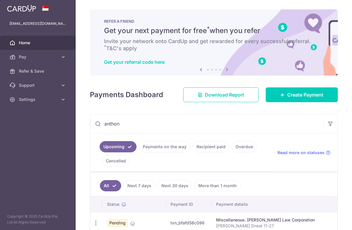
click at [37, 41] on span "Home" at bounding box center [38, 43] width 39 height 6
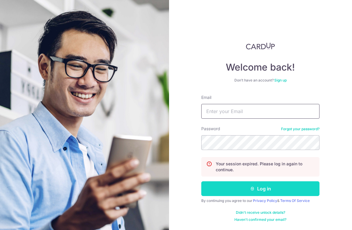
type input "[EMAIL_ADDRESS][DOMAIN_NAME]"
click at [251, 187] on icon "submit" at bounding box center [252, 188] width 5 height 5
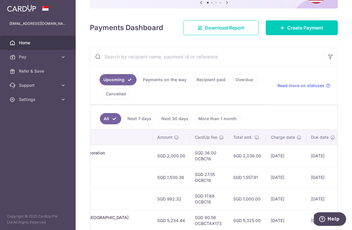
scroll to position [0, 217]
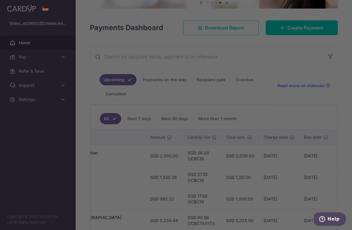
click at [284, 25] on div at bounding box center [177, 116] width 355 height 232
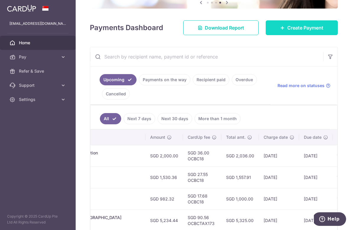
click at [273, 27] on link "Create Payment" at bounding box center [301, 27] width 72 height 15
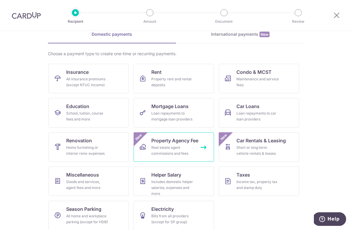
scroll to position [34, 0]
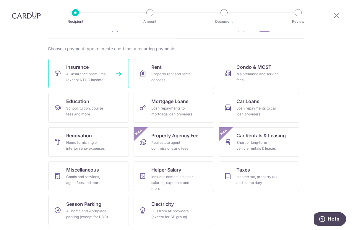
click at [94, 71] on div "All insurance premiums (except NTUC Income)" at bounding box center [87, 77] width 43 height 12
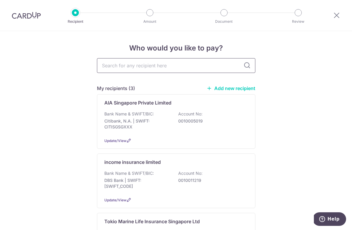
click at [143, 64] on input "text" at bounding box center [176, 65] width 158 height 15
type input "prud"
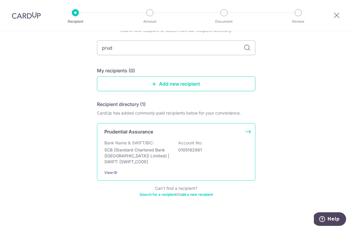
scroll to position [33, 0]
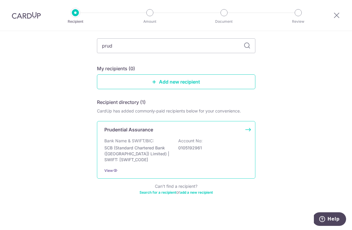
click at [146, 144] on div "Bank Name & SWIFT/BIC: SCB (Standard Chartered Bank (Singapore) Limited) | SWIF…" at bounding box center [175, 150] width 143 height 25
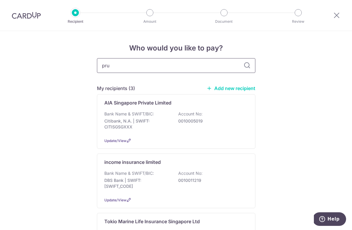
type input "prud"
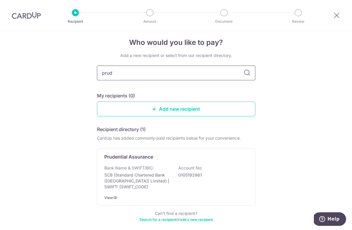
scroll to position [9, 0]
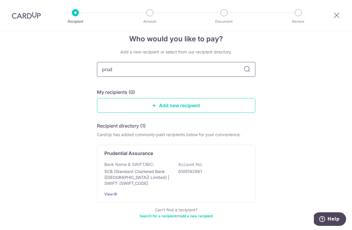
drag, startPoint x: 125, startPoint y: 70, endPoint x: 63, endPoint y: 69, distance: 62.0
click at [63, 69] on div "Who would you like to pay? Add a new recipient or select from our recipient dir…" at bounding box center [176, 138] width 352 height 232
type input "d"
type input "b"
type input "dbs"
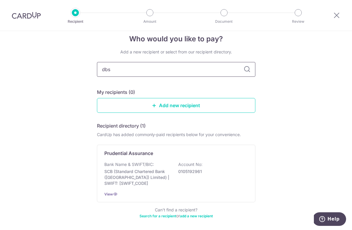
scroll to position [0, 0]
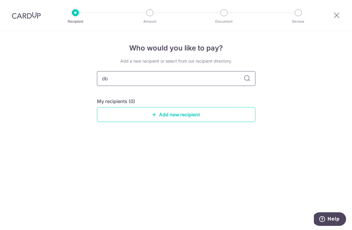
type input "d"
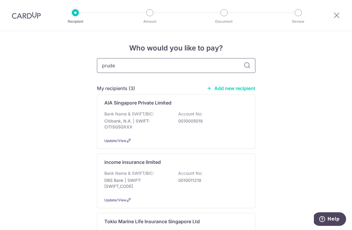
type input "pruden"
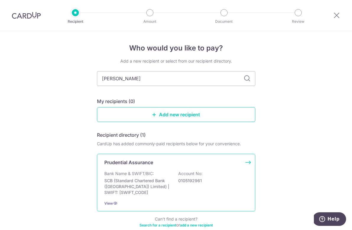
click at [156, 171] on div "Bank Name & SWIFT/BIC: SCB (Standard Chartered Bank (Singapore) Limited) | SWIF…" at bounding box center [175, 183] width 143 height 25
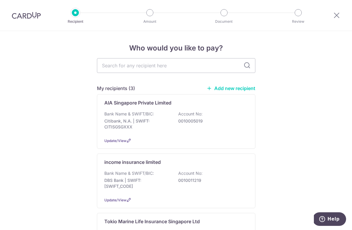
click at [224, 89] on link "Add new recipient" at bounding box center [230, 88] width 49 height 6
click at [130, 62] on input "text" at bounding box center [176, 65] width 158 height 15
type input "prud"
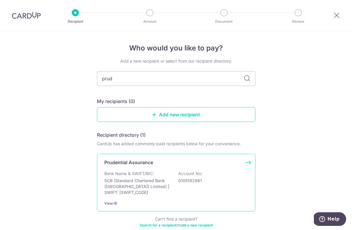
click at [141, 163] on p "Prudential Assurance" at bounding box center [128, 162] width 49 height 7
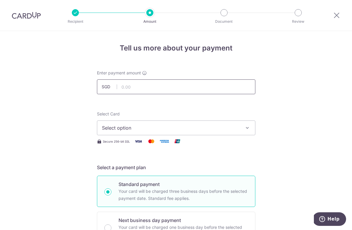
click at [131, 88] on input "text" at bounding box center [176, 86] width 158 height 15
type input "350.00"
click at [206, 130] on span "Select option" at bounding box center [171, 127] width 138 height 7
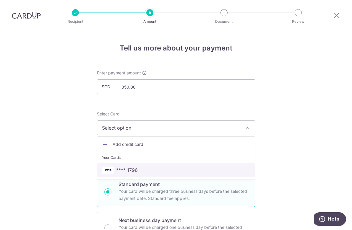
click at [197, 170] on span "**** 1796" at bounding box center [176, 170] width 148 height 7
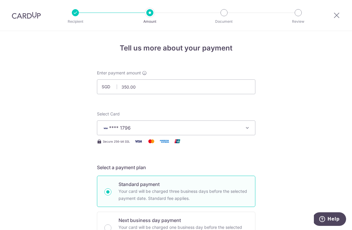
scroll to position [140, 0]
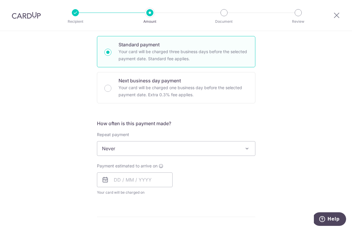
click at [154, 149] on span "Never" at bounding box center [176, 148] width 158 height 14
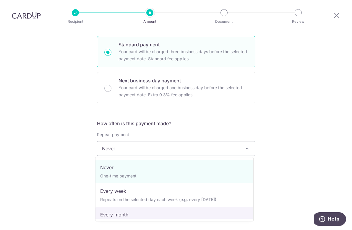
select select "3"
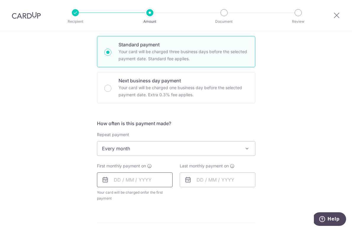
click at [136, 180] on input "text" at bounding box center [135, 179] width 76 height 15
click at [135, 195] on select "Aug Sep Oct Nov Dec" at bounding box center [131, 195] width 16 height 5
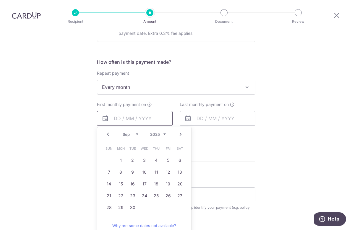
scroll to position [202, 0]
click at [155, 159] on link "4" at bounding box center [155, 159] width 9 height 9
type input "[DATE]"
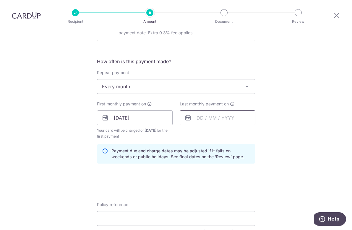
click at [198, 118] on input "text" at bounding box center [218, 117] width 76 height 15
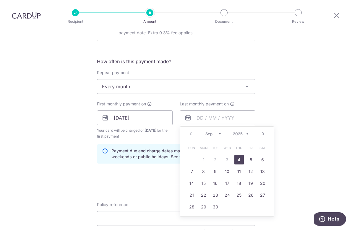
click at [245, 135] on select "2025 2026 2027 2028 2029 2030 2031 2032 2033 2034 2035" at bounding box center [241, 133] width 16 height 5
click at [216, 173] on link "4" at bounding box center [215, 171] width 9 height 9
type input "04/09/2035"
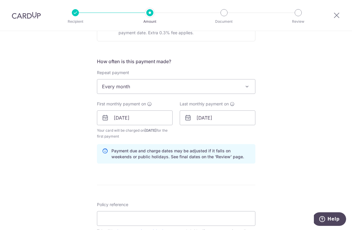
click at [173, 177] on form "Enter payment amount SGD 350.00 350.00 Select Card **** 1796 Add credit card Yo…" at bounding box center [176, 117] width 158 height 498
click at [154, 217] on input "Policy reference" at bounding box center [176, 218] width 158 height 15
paste input "57198052"
click at [123, 219] on input "Prudential P57198052 payment 350" at bounding box center [176, 218] width 158 height 15
drag, startPoint x: 152, startPoint y: 220, endPoint x: 171, endPoint y: 220, distance: 19.2
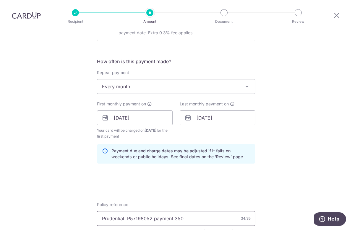
click at [171, 220] on input "Prudential P57198052 payment 350" at bounding box center [176, 218] width 158 height 15
click at [125, 218] on input "Prudential P57198052 PreSelect350" at bounding box center [176, 218] width 158 height 15
click at [173, 218] on input "Prudential P57198052 PreSelect350" at bounding box center [176, 218] width 158 height 15
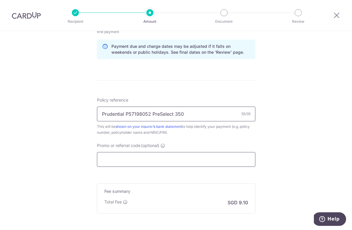
scroll to position [307, 0]
type input "Prudential P57198052 PreSelect 350"
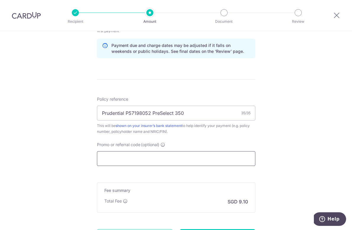
click at [185, 158] on input "Promo or referral code (optional)" at bounding box center [176, 158] width 158 height 15
paste input "57198052"
type input "57198052"
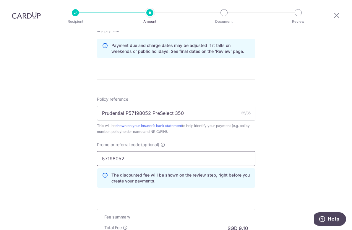
drag, startPoint x: 185, startPoint y: 161, endPoint x: 82, endPoint y: 162, distance: 103.1
click at [82, 162] on div "Tell us more about your payment Enter payment amount SGD 350.00 350.00 Select C…" at bounding box center [176, 19] width 352 height 591
drag, startPoint x: 132, startPoint y: 158, endPoint x: 77, endPoint y: 158, distance: 54.9
click at [77, 158] on div "Tell us more about your payment Enter payment amount SGD 350.00 350.00 Select C…" at bounding box center [176, 19] width 352 height 591
type input "ocbc18"
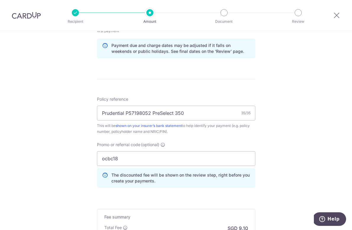
click at [272, 155] on div "Tell us more about your payment Enter payment amount SGD 350.00 350.00 Select C…" at bounding box center [176, 19] width 352 height 591
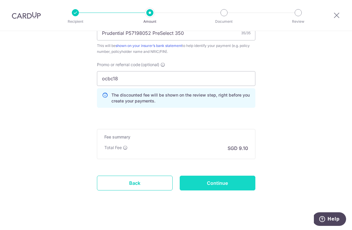
scroll to position [386, 0]
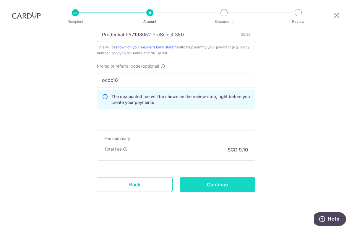
click at [224, 188] on input "Continue" at bounding box center [218, 184] width 76 height 15
type input "Create Schedule"
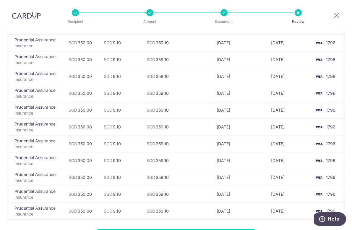
scroll to position [1995, 0]
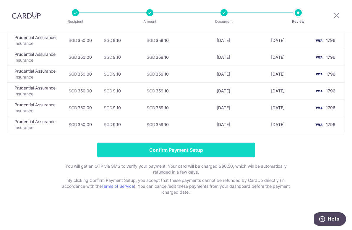
click at [165, 151] on input "Confirm Payment Setup" at bounding box center [176, 150] width 158 height 15
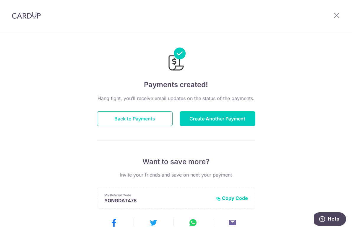
click at [153, 120] on button "Back to Payments" at bounding box center [135, 118] width 76 height 15
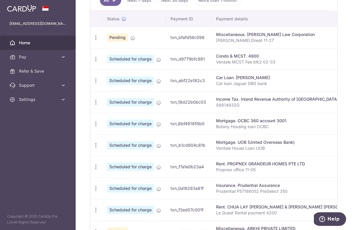
scroll to position [162, 0]
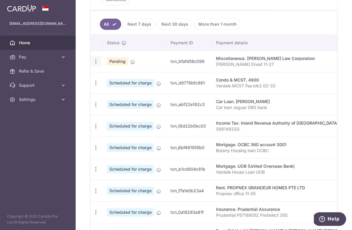
click at [94, 63] on icon "button" at bounding box center [96, 61] width 6 height 6
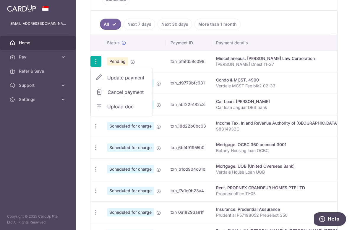
click at [122, 79] on span "Update payment" at bounding box center [127, 77] width 40 height 7
radio input "true"
type input "2,000.00"
type input "13/08/2025"
type input "[PERSON_NAME] Dnest 11-27"
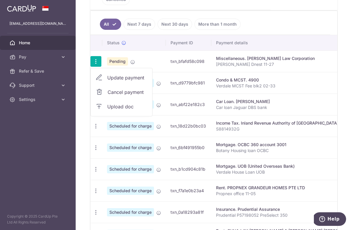
type input "OCBC18"
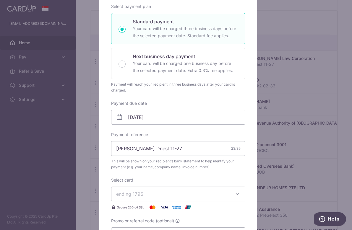
scroll to position [0, 0]
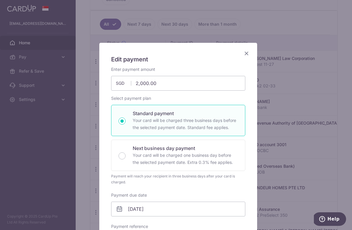
click at [243, 52] on icon "Close" at bounding box center [246, 53] width 7 height 7
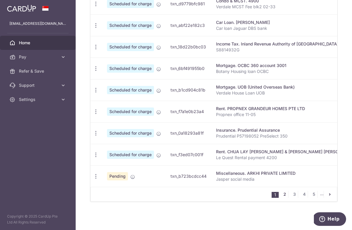
click at [283, 196] on link "2" at bounding box center [284, 194] width 7 height 7
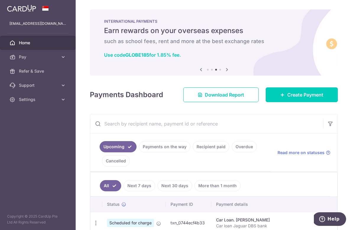
click at [171, 148] on link "Payments on the way" at bounding box center [164, 146] width 51 height 11
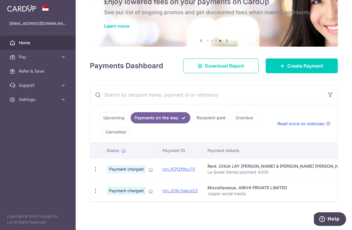
click at [120, 92] on input "text" at bounding box center [206, 94] width 233 height 19
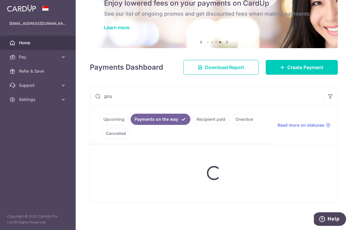
scroll to position [32, 0]
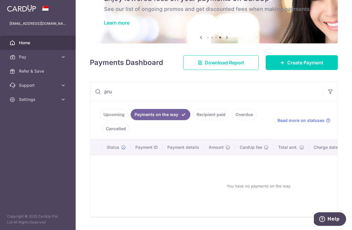
type input "pru"
click at [123, 127] on link "Cancelled" at bounding box center [116, 128] width 28 height 11
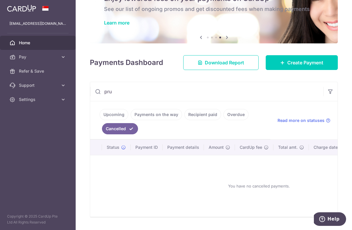
click at [113, 118] on link "Upcoming" at bounding box center [114, 114] width 29 height 11
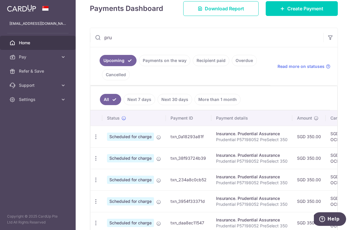
click at [132, 100] on link "Next 7 days" at bounding box center [139, 99] width 32 height 11
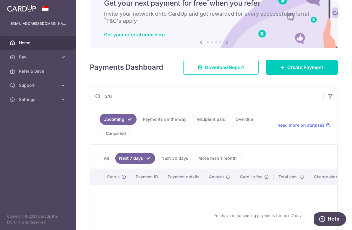
scroll to position [76, 0]
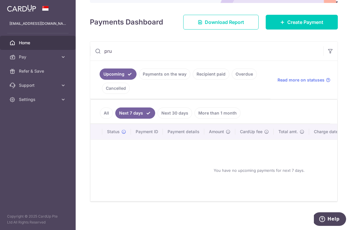
click at [207, 110] on link "More than 1 month" at bounding box center [217, 112] width 46 height 11
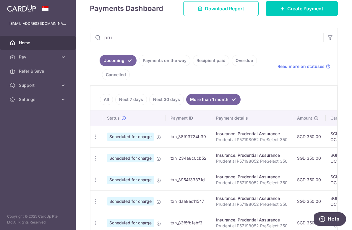
click at [162, 102] on link "Next 30 days" at bounding box center [166, 99] width 35 height 11
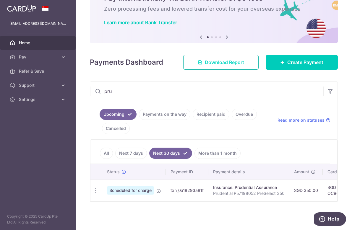
scroll to position [0, 0]
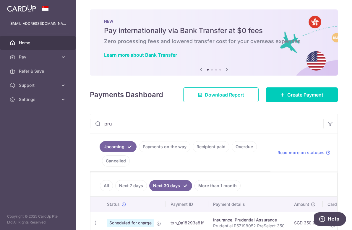
click at [34, 43] on span "Home" at bounding box center [38, 43] width 39 height 6
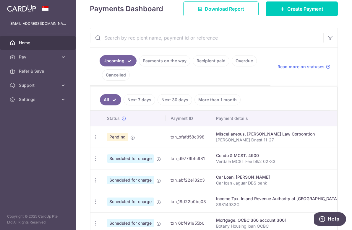
scroll to position [87, 0]
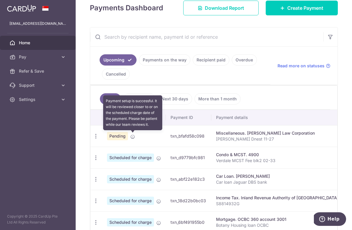
click at [133, 137] on icon at bounding box center [132, 136] width 5 height 5
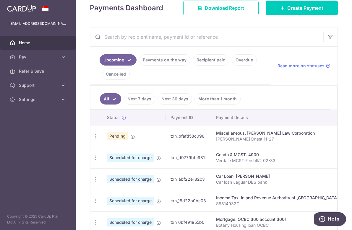
click at [52, 44] on span "Home" at bounding box center [38, 43] width 39 height 6
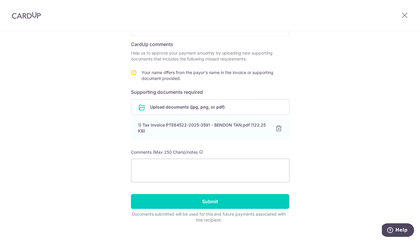
scroll to position [98, 0]
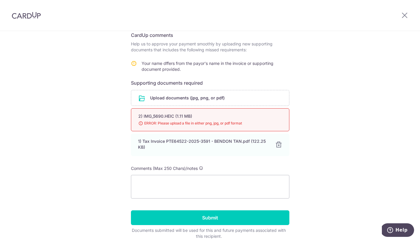
click at [219, 122] on span "ERROR: Please upload a file in either png, jpg, or pdf format" at bounding box center [202, 123] width 129 height 6
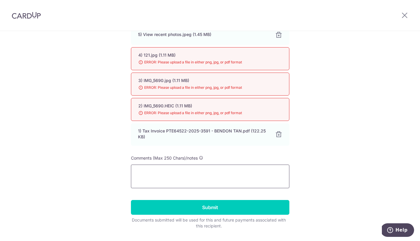
scroll to position [182, 0]
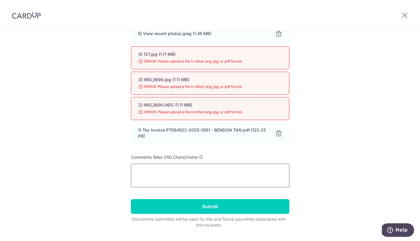
click at [187, 179] on textarea at bounding box center [210, 176] width 158 height 24
type textarea "P"
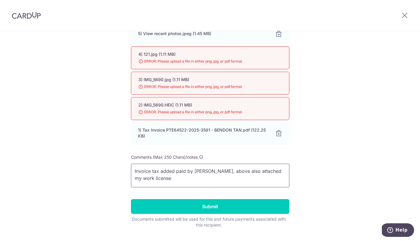
click at [133, 171] on textarea "Invoice tax added paid by [PERSON_NAME], above also attached my work license" at bounding box center [210, 176] width 158 height 24
click at [225, 172] on textarea "Greeting, im paying the bill for my client, Invoice tax added paid by [PERSON_N…" at bounding box center [210, 176] width 158 height 24
click at [255, 178] on textarea "Greeting, im paying the bill for my client, invoice tax added paid by [PERSON_N…" at bounding box center [210, 176] width 158 height 24
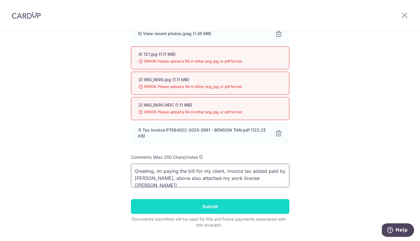
type textarea "Greeting, im paying the bill for my client, invoice tax added paid by Bendon Ta…"
click at [201, 208] on input "Submit" at bounding box center [210, 206] width 158 height 15
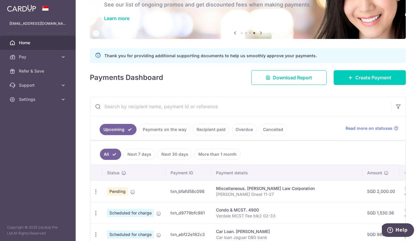
scroll to position [37, 0]
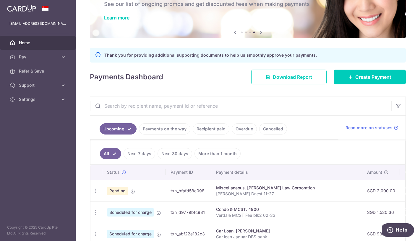
click at [27, 44] on span "Home" at bounding box center [38, 43] width 39 height 6
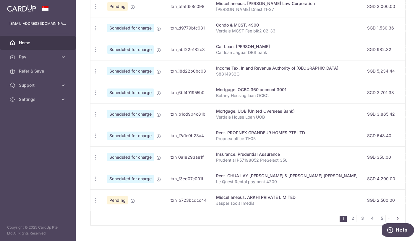
scroll to position [203, 0]
click at [349, 222] on link "2" at bounding box center [352, 218] width 7 height 7
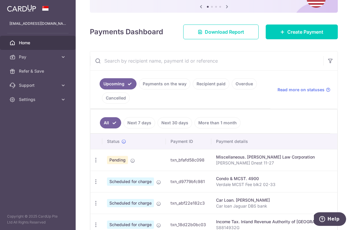
scroll to position [21, 0]
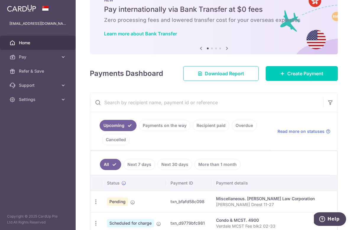
click at [140, 165] on link "Next 7 days" at bounding box center [139, 164] width 32 height 11
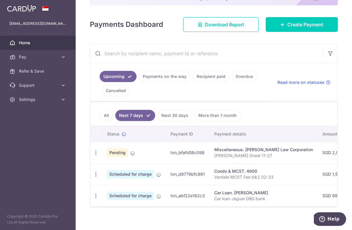
scroll to position [79, 0]
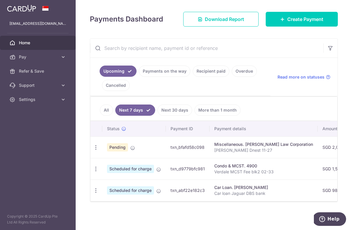
click at [180, 109] on link "Next 30 days" at bounding box center [174, 110] width 35 height 11
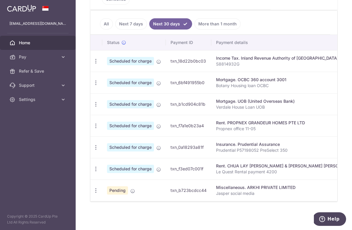
scroll to position [0, 0]
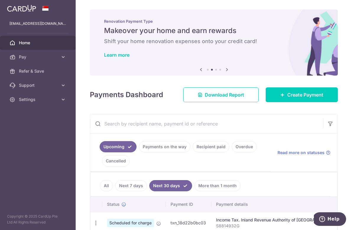
click at [122, 148] on link "Upcoming" at bounding box center [118, 146] width 37 height 11
click at [105, 185] on link "All" at bounding box center [106, 185] width 13 height 11
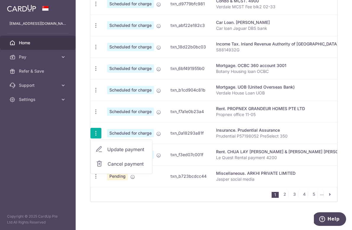
click at [116, 146] on span "Update payment" at bounding box center [127, 149] width 40 height 7
radio input "true"
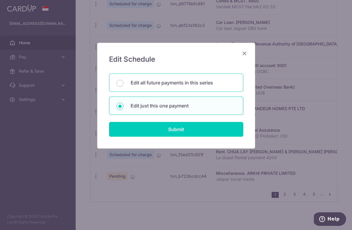
click at [159, 79] on p "Edit all future payments in this series" at bounding box center [183, 82] width 105 height 7
click at [123, 80] on input "Edit all future payments in this series" at bounding box center [119, 83] width 7 height 7
radio input "true"
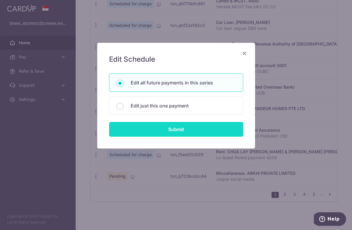
click at [165, 127] on input "Submit" at bounding box center [176, 129] width 134 height 15
radio input "true"
type input "350.00"
type input "Prudential P57198052 PreSelect 350"
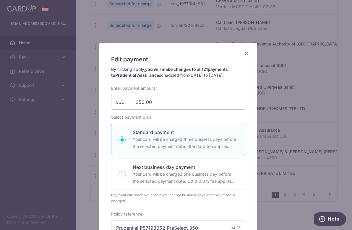
drag, startPoint x: 195, startPoint y: 48, endPoint x: 198, endPoint y: 39, distance: 9.5
click at [198, 39] on div "Edit payment By clicking apply, you will make changes to all 121 payments to Pr…" at bounding box center [176, 115] width 352 height 230
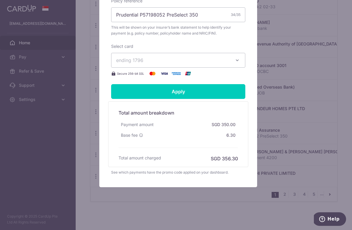
click at [167, 157] on div "Total amount charged SGD 356.30" at bounding box center [177, 158] width 119 height 7
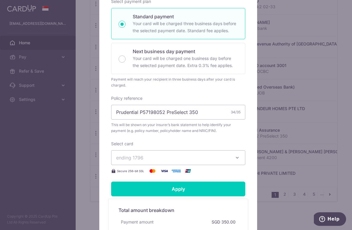
scroll to position [0, 0]
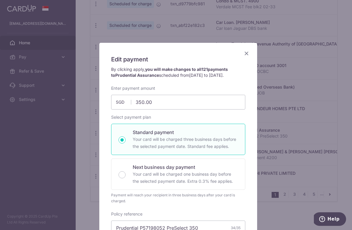
click at [244, 52] on icon "Close" at bounding box center [246, 53] width 7 height 7
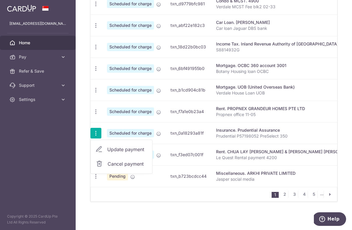
click at [133, 149] on span "Update payment" at bounding box center [127, 149] width 40 height 7
radio input "true"
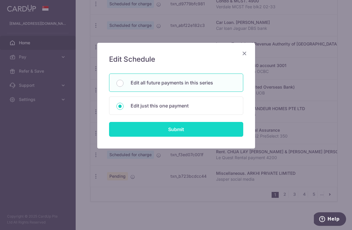
click at [154, 131] on input "Submit" at bounding box center [176, 129] width 134 height 15
radio input "true"
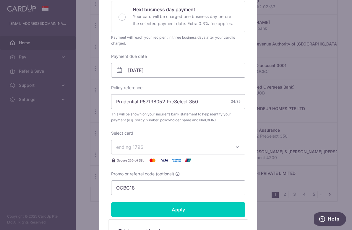
scroll to position [104, 0]
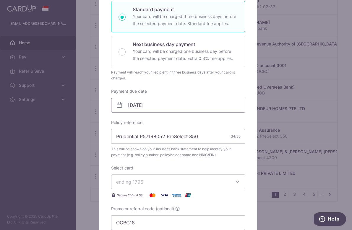
click at [165, 110] on input "[DATE]" at bounding box center [178, 105] width 134 height 15
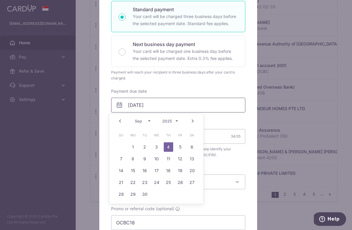
scroll to position [0, 0]
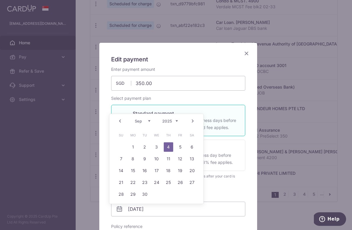
click at [244, 54] on icon "Close" at bounding box center [246, 53] width 7 height 7
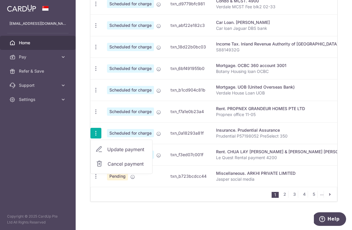
click at [123, 148] on span "Update payment" at bounding box center [127, 149] width 40 height 7
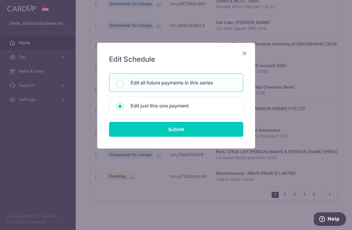
drag, startPoint x: 156, startPoint y: 132, endPoint x: 159, endPoint y: 85, distance: 46.8
click at [159, 87] on form "You will be editing all 121 payments to Prudential Assurance scheduled from 04/…" at bounding box center [176, 105] width 134 height 63
click at [159, 85] on p "Edit all future payments in this series" at bounding box center [183, 82] width 105 height 7
click at [123, 85] on input "Edit all future payments in this series" at bounding box center [119, 83] width 7 height 7
radio input "true"
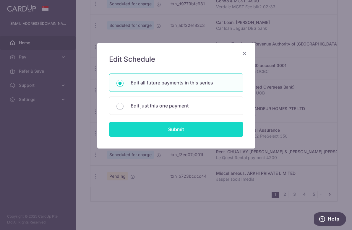
click at [159, 129] on input "Submit" at bounding box center [176, 129] width 134 height 15
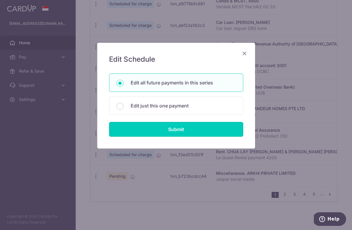
radio input "true"
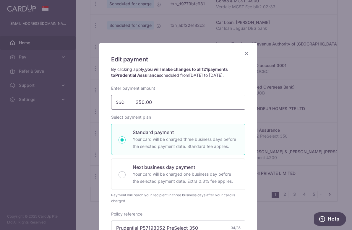
click at [142, 102] on input "350.00" at bounding box center [178, 102] width 134 height 15
type input "345.00"
click at [195, 117] on div "Select payment plan Standard payment Your card will be charged three business d…" at bounding box center [178, 159] width 134 height 90
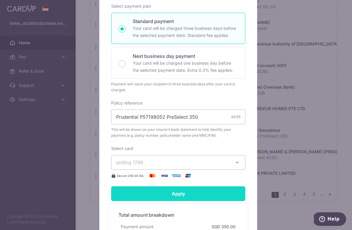
scroll to position [117, 0]
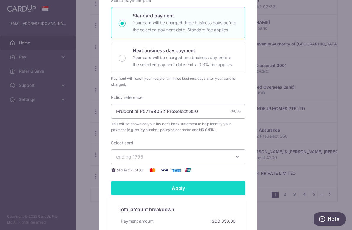
click at [185, 186] on input "Apply" at bounding box center [178, 188] width 134 height 15
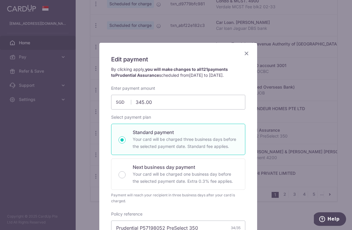
scroll to position [213, 0]
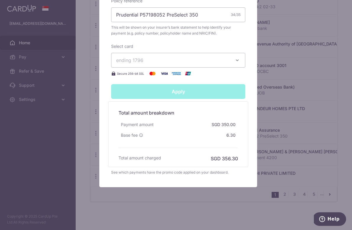
click at [269, 143] on div "Edit payment By clicking apply, you will make changes to all 121 payments to Pr…" at bounding box center [176, 115] width 352 height 230
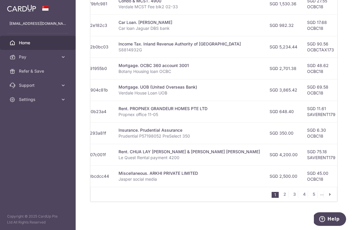
scroll to position [0, 0]
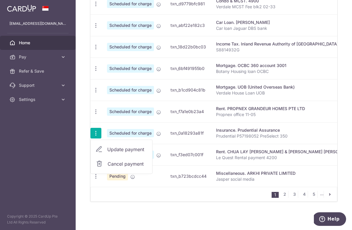
type input "Successfully Applied"
click at [119, 148] on span "Update payment" at bounding box center [127, 149] width 40 height 7
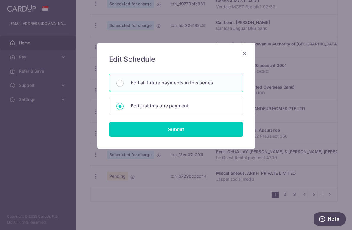
click at [168, 80] on p "Edit all future payments in this series" at bounding box center [183, 82] width 105 height 7
click at [123, 80] on input "Edit all future payments in this series" at bounding box center [119, 83] width 7 height 7
radio input "true"
click at [168, 120] on form "You will be editing all 121 payments to Prudential Assurance scheduled from 04/…" at bounding box center [176, 105] width 134 height 63
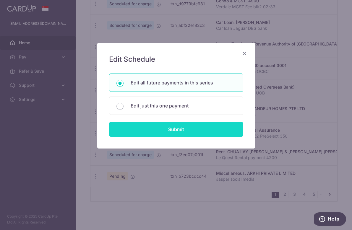
click at [169, 128] on input "Submit" at bounding box center [176, 129] width 134 height 15
type input "350.00"
radio input "true"
type input "Apply"
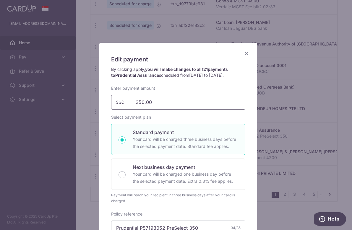
drag, startPoint x: 141, startPoint y: 102, endPoint x: 153, endPoint y: 105, distance: 12.2
click at [141, 102] on input "350.00" at bounding box center [178, 102] width 134 height 15
type input "345.00"
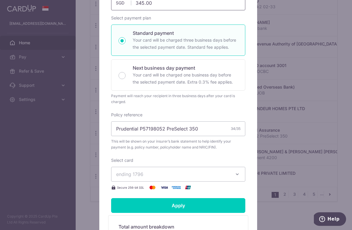
scroll to position [100, 0]
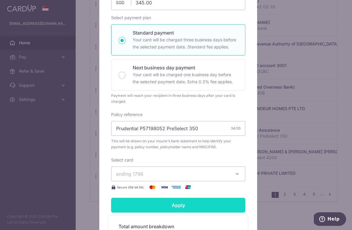
click at [174, 204] on input "Apply" at bounding box center [178, 205] width 134 height 15
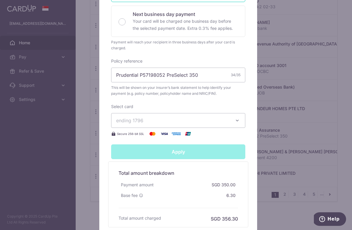
scroll to position [154, 0]
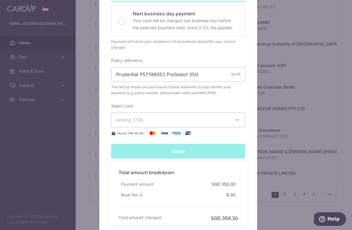
type input "Successfully Applied"
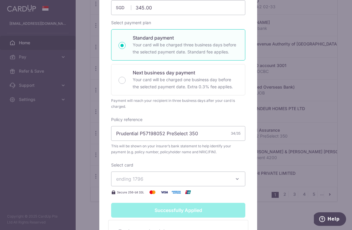
scroll to position [0, 0]
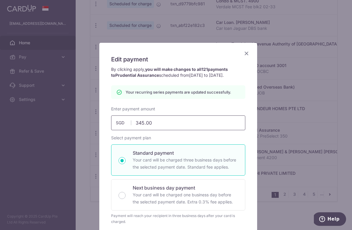
click at [142, 122] on input "345.00" at bounding box center [178, 122] width 134 height 15
type input "344.00"
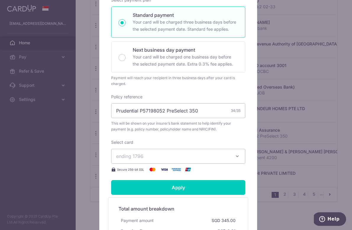
scroll to position [121, 0]
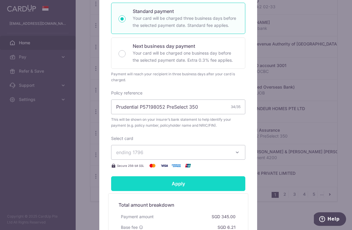
click at [170, 186] on input "Apply" at bounding box center [178, 183] width 134 height 15
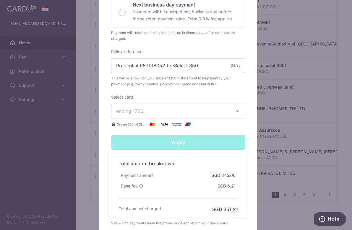
scroll to position [174, 0]
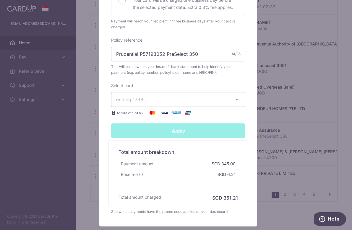
type input "Successfully Applied"
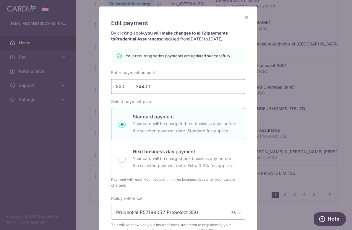
scroll to position [37, 0]
click at [142, 87] on input "344.00" at bounding box center [178, 86] width 134 height 15
type input "343.00"
type input "Apply"
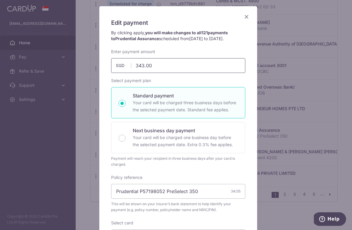
click at [156, 66] on input "343.00" at bounding box center [178, 65] width 134 height 15
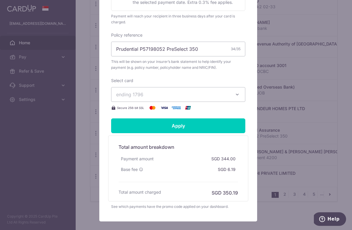
scroll to position [202, 0]
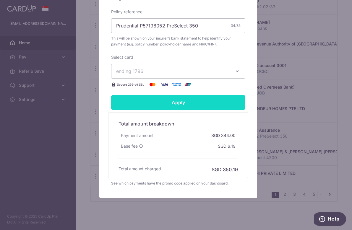
type input "343.80"
click at [178, 103] on input "Apply" at bounding box center [178, 102] width 134 height 15
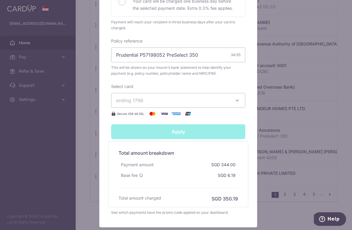
scroll to position [213, 0]
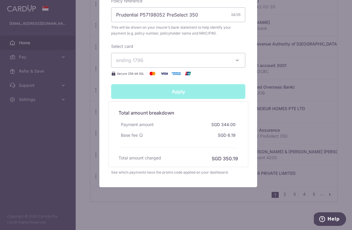
type input "Successfully Applied"
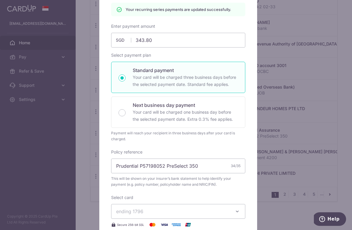
scroll to position [50, 0]
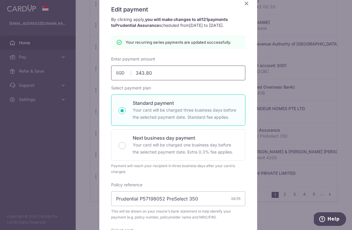
click at [157, 75] on input "343.80" at bounding box center [178, 73] width 134 height 15
type input "343.81"
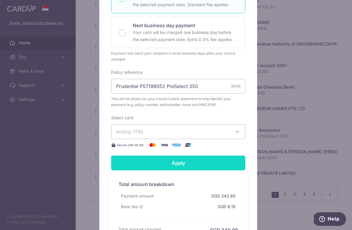
click at [181, 165] on input "Apply" at bounding box center [178, 163] width 134 height 15
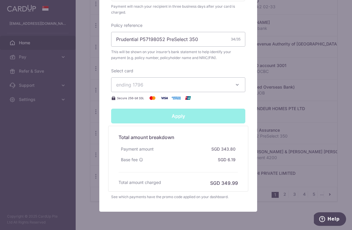
scroll to position [189, 0]
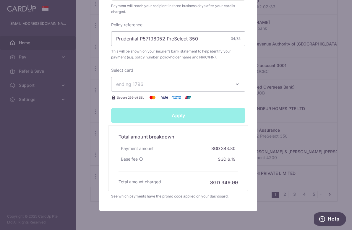
type input "Successfully Applied"
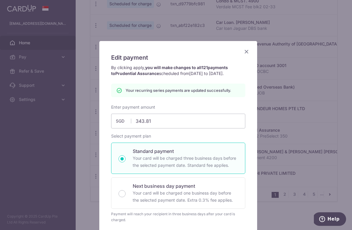
scroll to position [2, 0]
click at [284, 107] on div "Edit payment By clicking apply, you will make changes to all 121 payments to Pr…" at bounding box center [176, 115] width 352 height 230
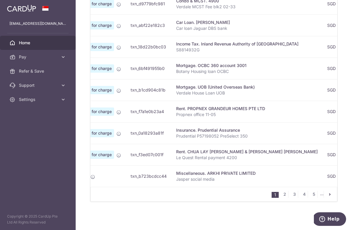
scroll to position [0, 59]
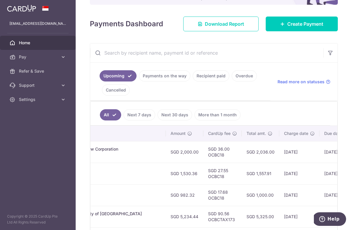
scroll to position [0, 194]
